Goal: Information Seeking & Learning: Get advice/opinions

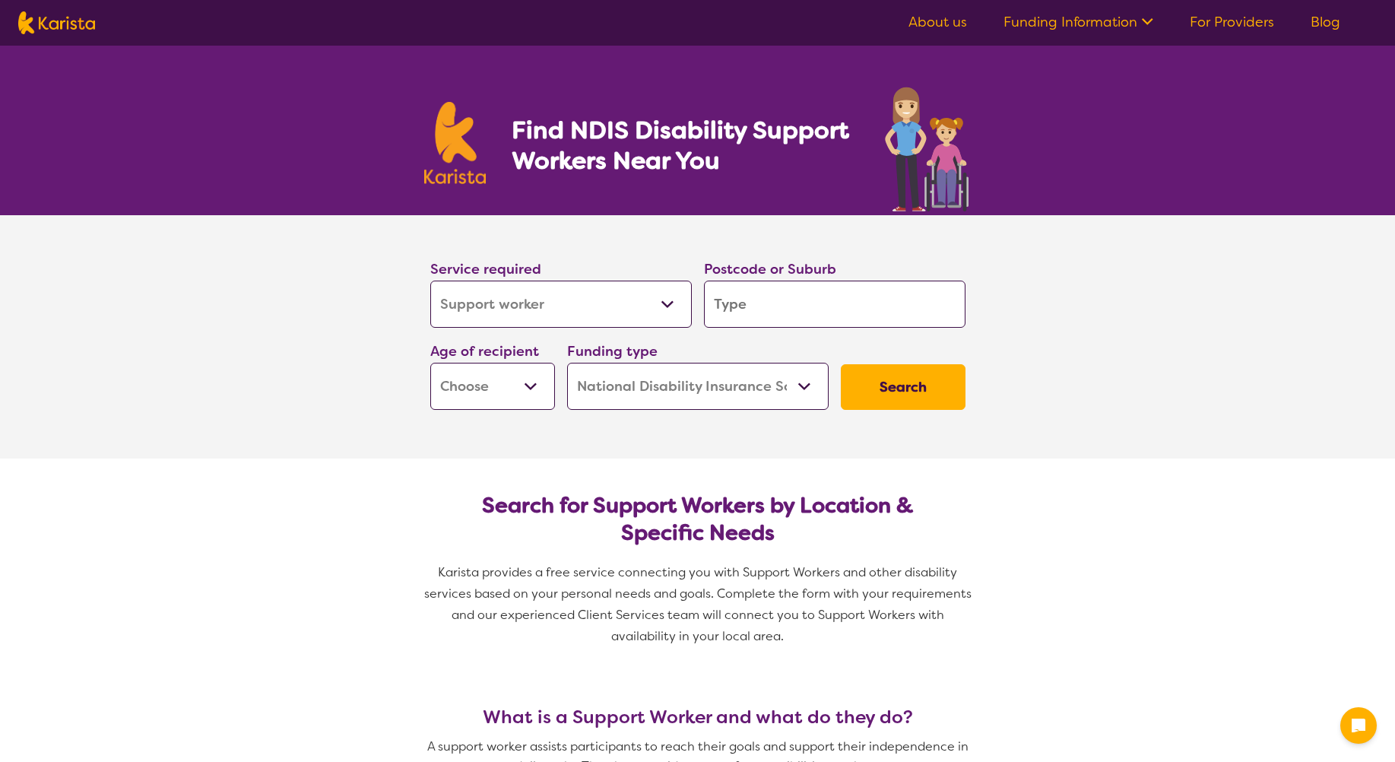
select select "Support worker"
select select "NDIS"
select select "Support worker"
select select "NDIS"
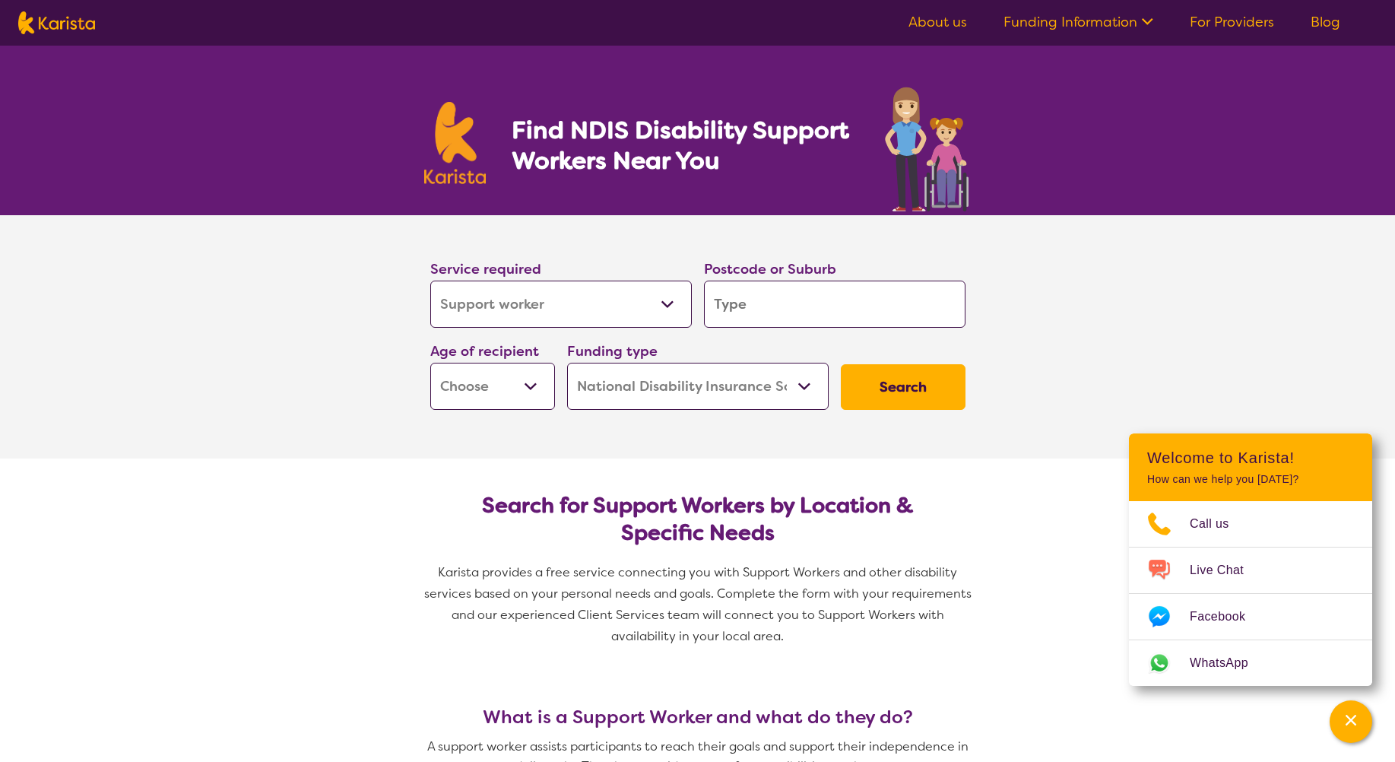
click at [608, 310] on select "Allied Health Assistant Assessment ([MEDICAL_DATA] or [MEDICAL_DATA]) Behaviour…" at bounding box center [561, 304] width 262 height 47
click at [1086, 321] on section "Service required Allied Health Assistant Assessment ([MEDICAL_DATA] or [MEDICAL…" at bounding box center [697, 336] width 1395 height 243
click at [876, 322] on input "search" at bounding box center [835, 304] width 262 height 47
type input "6"
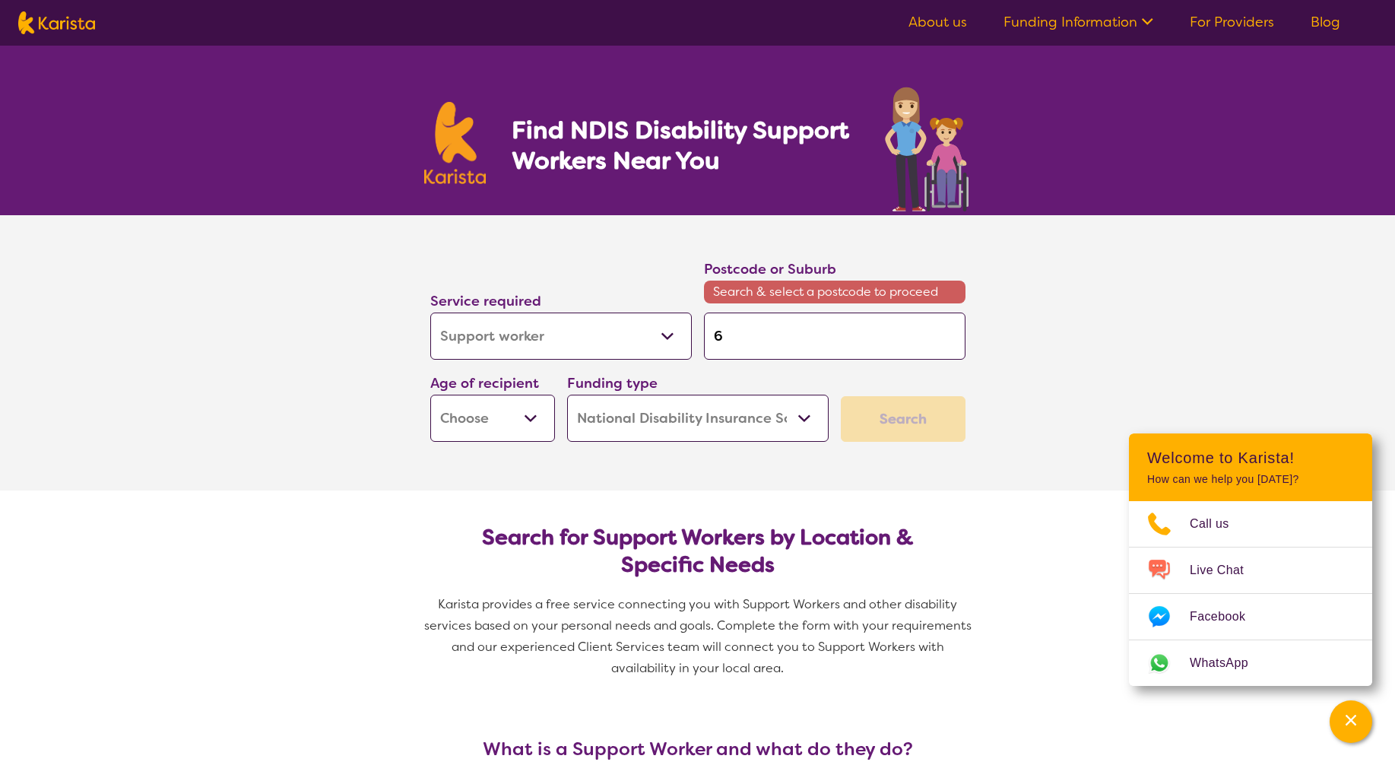
type input "61"
type input "616"
type input "6160"
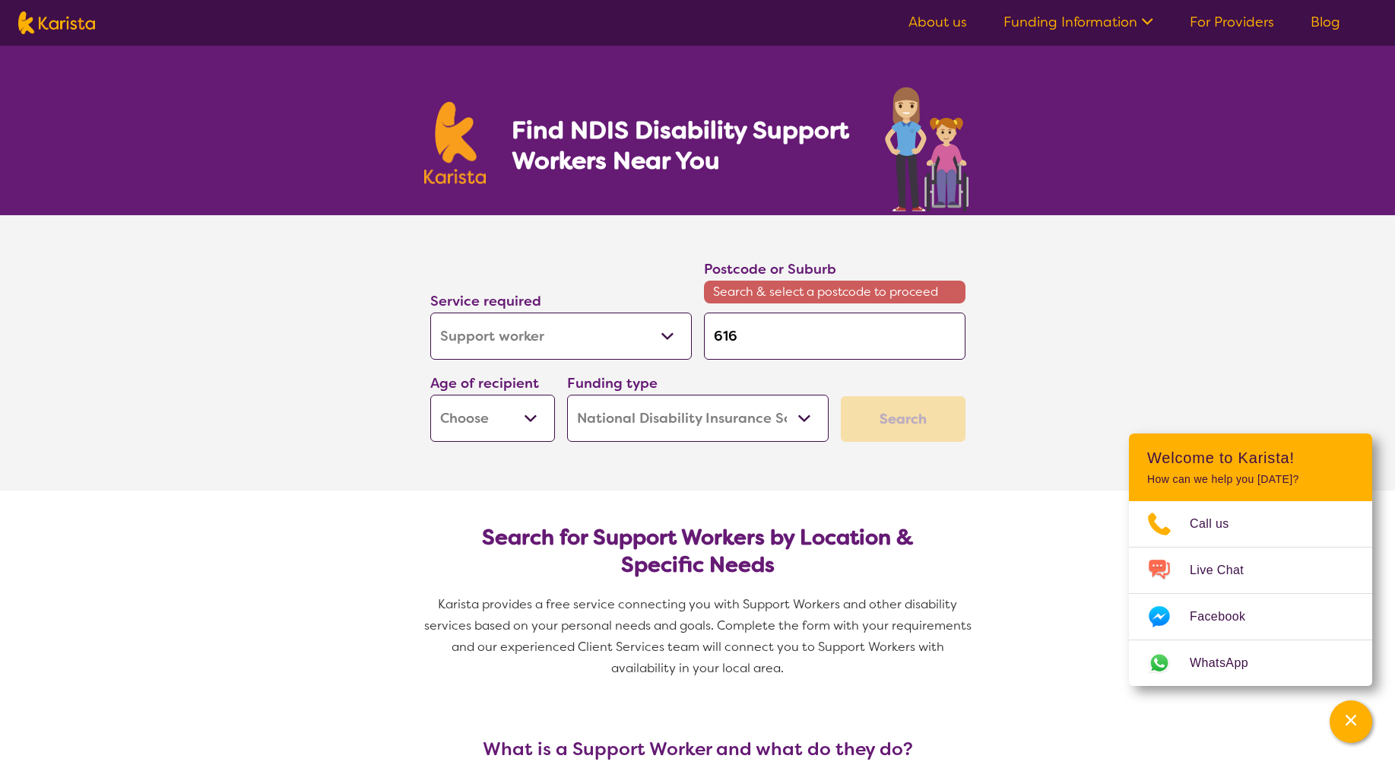
type input "6160"
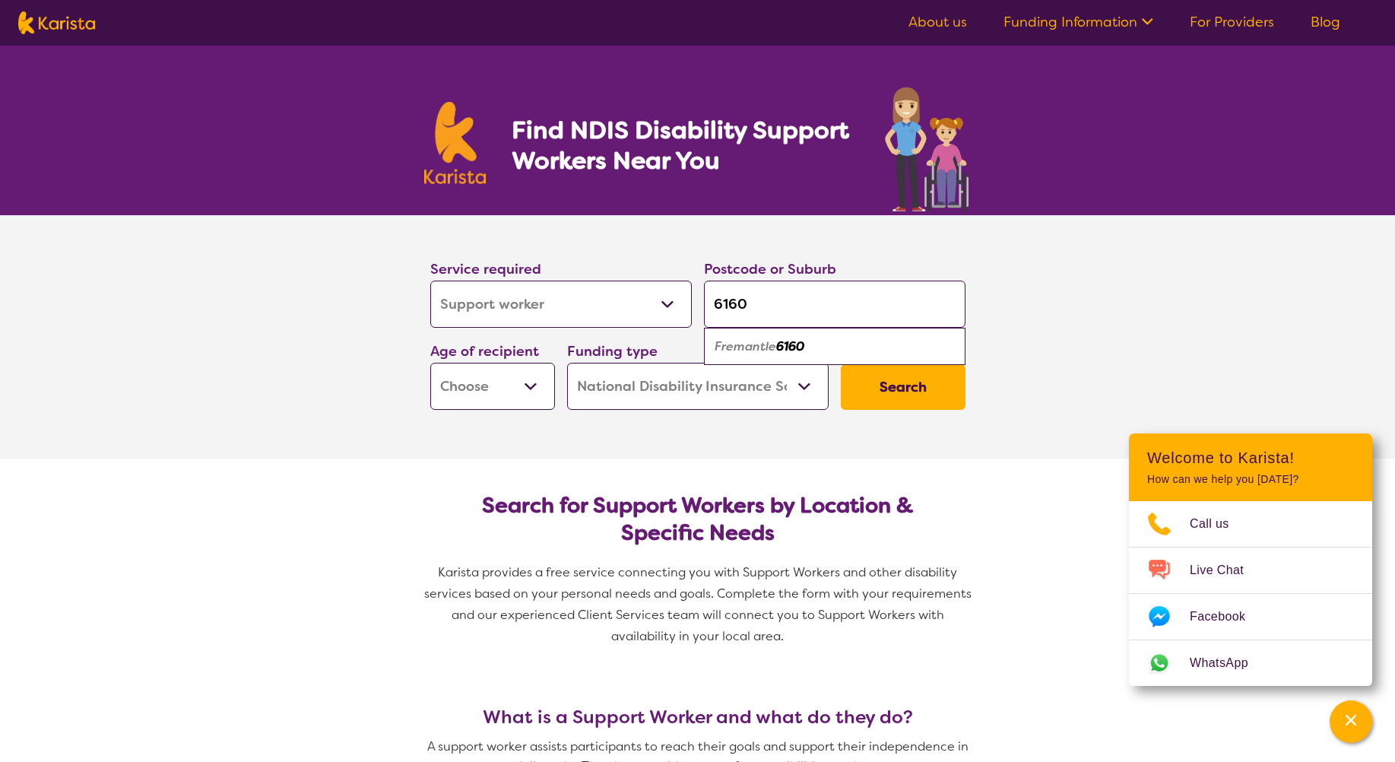
type input "6160"
click at [829, 353] on div "Fremantle 6160" at bounding box center [835, 346] width 246 height 29
click at [512, 392] on select "Early Childhood - 0 to 9 Child - 10 to 11 Adolescent - 12 to 17 Adult - 18 to 6…" at bounding box center [492, 386] width 125 height 47
select select "AD"
click at [430, 363] on select "Early Childhood - 0 to 9 Child - 10 to 11 Adolescent - 12 to 17 Adult - 18 to 6…" at bounding box center [492, 386] width 125 height 47
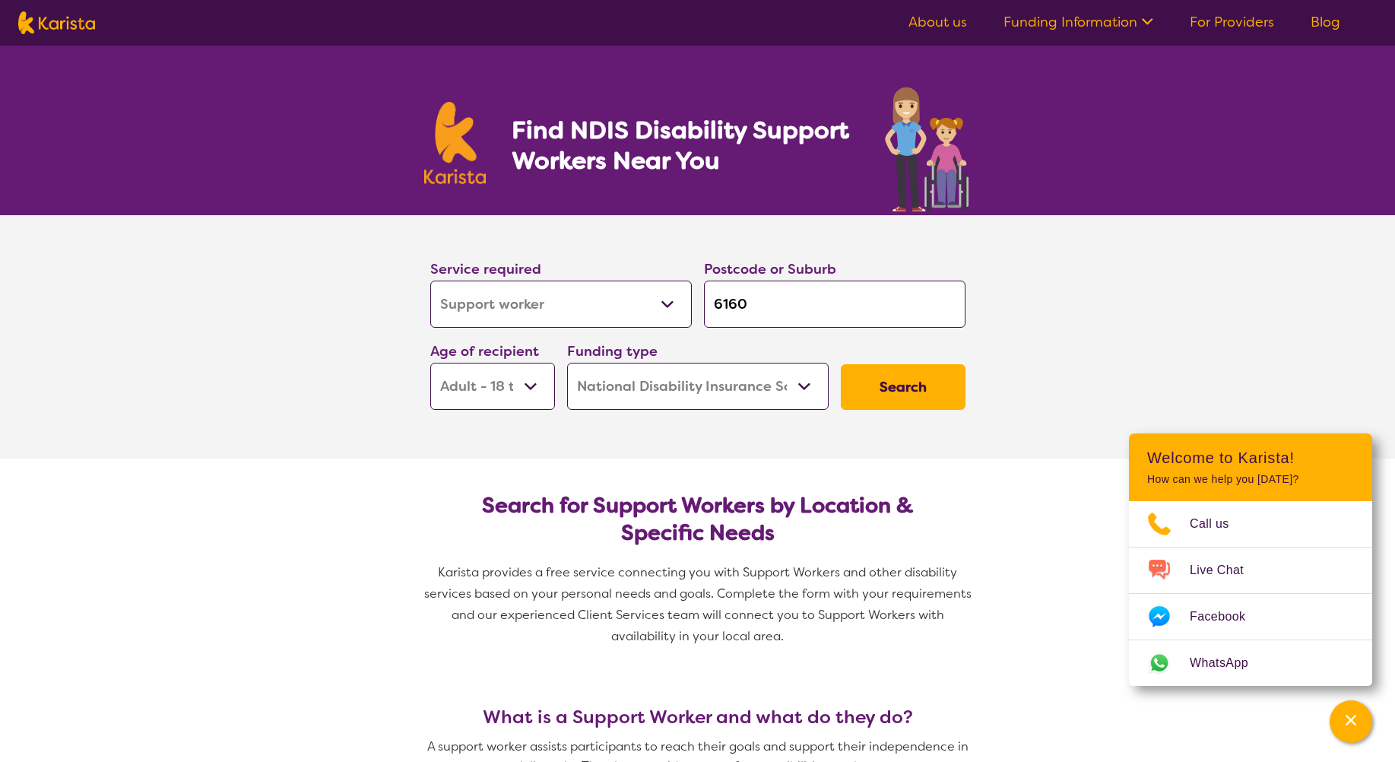
select select "AD"
click at [921, 386] on button "Search" at bounding box center [903, 387] width 125 height 46
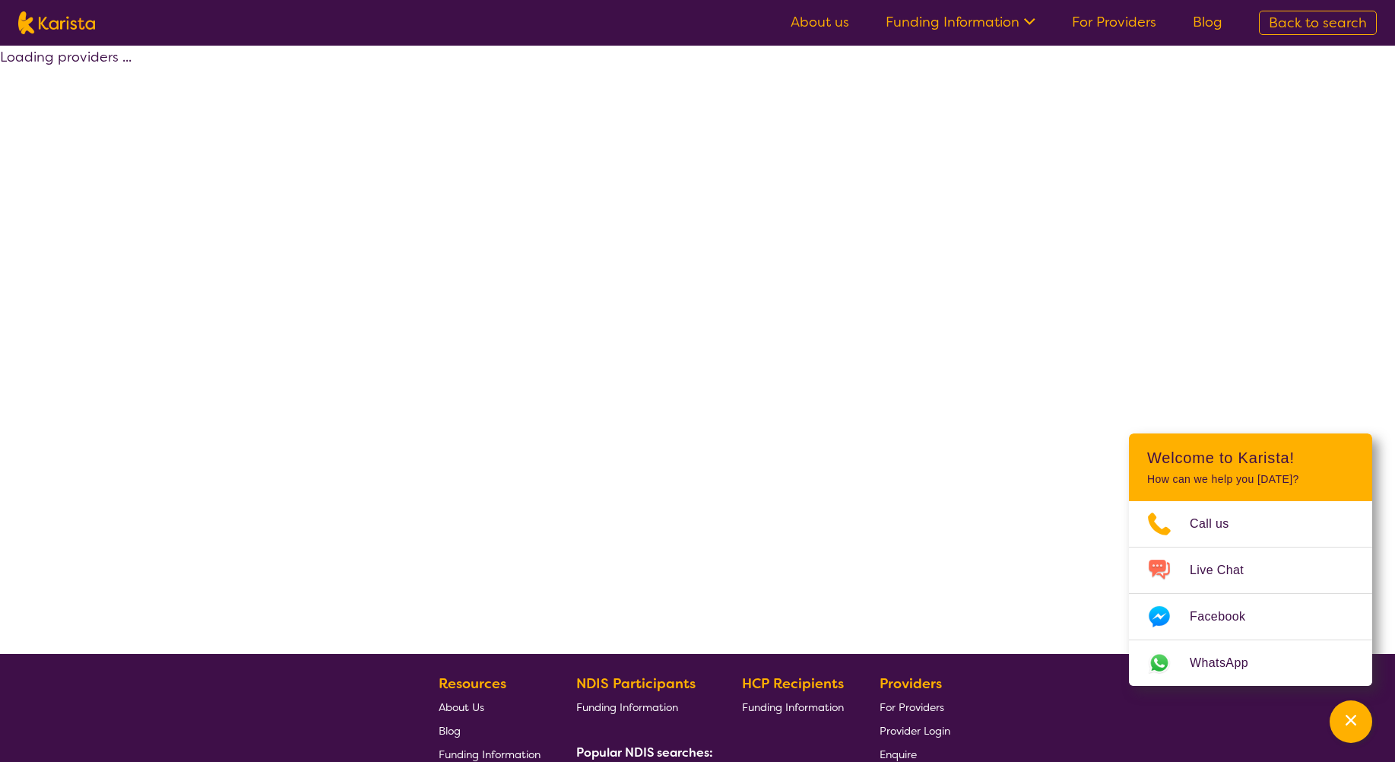
select select "by_score"
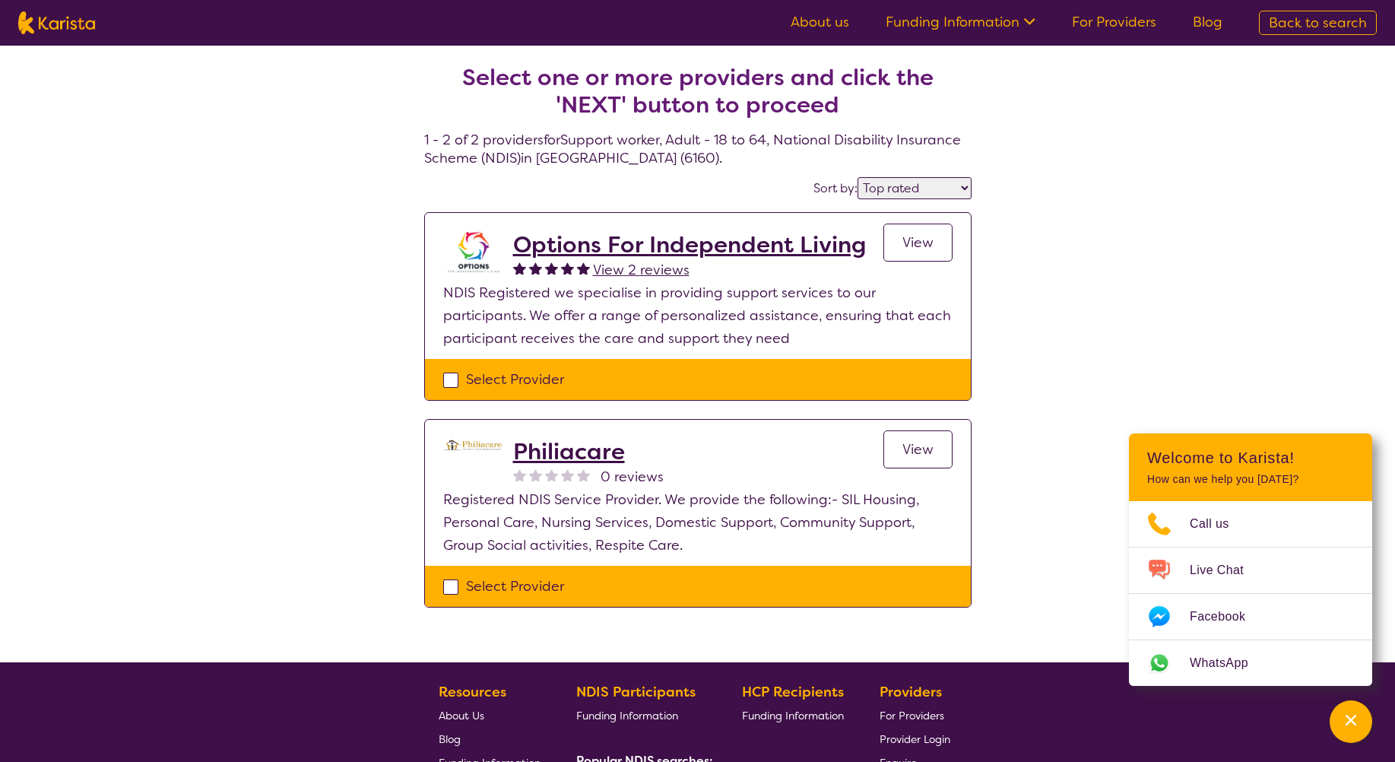
drag, startPoint x: 654, startPoint y: 249, endPoint x: 890, endPoint y: 182, distance: 245.1
click at [890, 182] on select "Highly reviewed Top rated" at bounding box center [915, 188] width 114 height 22
click at [1077, 232] on div "Select one or more providers and click the 'NEXT' button to proceed 1 - 2 of 2 …" at bounding box center [697, 354] width 1395 height 617
click at [672, 239] on h2 "Options For Independent Living" at bounding box center [689, 244] width 353 height 27
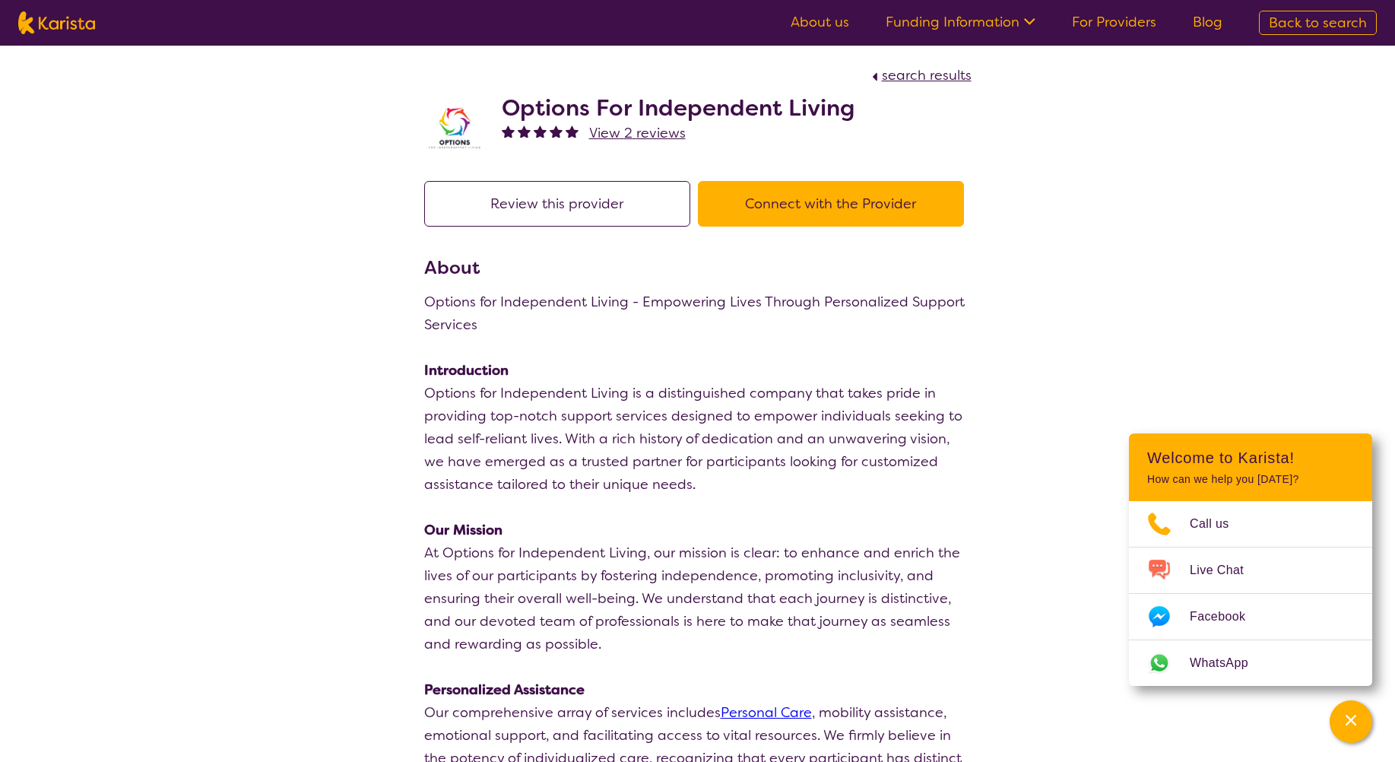
click at [646, 132] on span "View 2 reviews" at bounding box center [637, 133] width 97 height 18
click at [811, 205] on button "Connect with the Provider" at bounding box center [831, 204] width 266 height 46
